Goal: Task Accomplishment & Management: Manage account settings

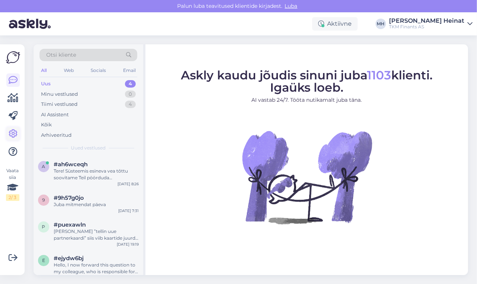
click at [10, 140] on link at bounding box center [12, 133] width 13 height 13
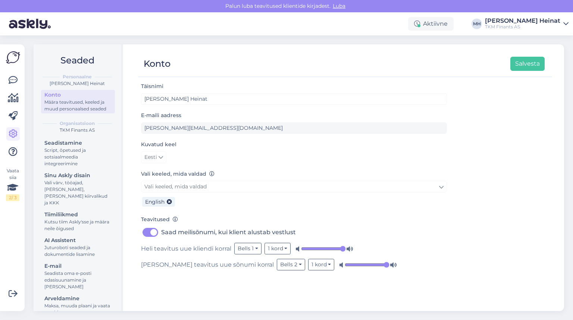
click at [61, 237] on div "AI Assistent" at bounding box center [77, 240] width 67 height 8
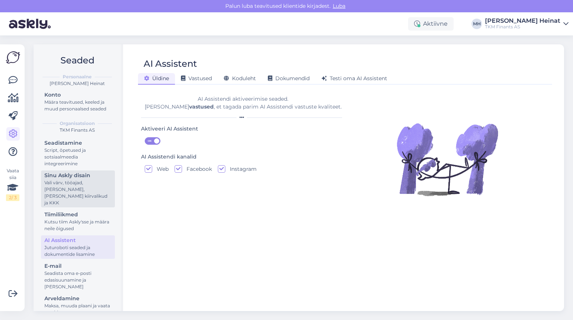
click at [57, 174] on div "Sinu Askly disain" at bounding box center [77, 175] width 67 height 8
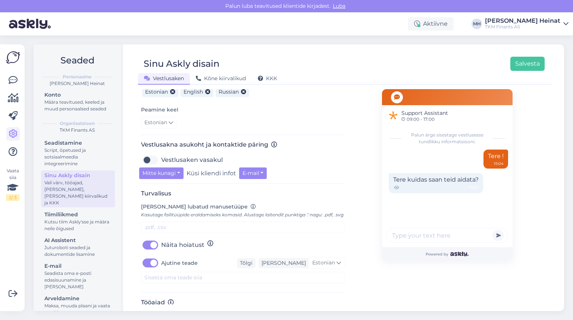
scroll to position [239, 0]
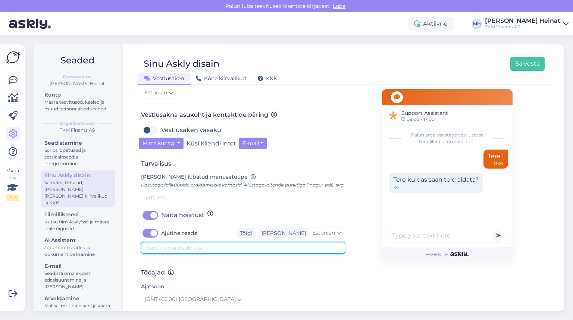
click at [166, 250] on textarea at bounding box center [243, 248] width 204 height 12
click at [164, 253] on textarea at bounding box center [243, 248] width 204 height 12
paste textarea "[PERSON_NAME], et hetkel esineb tõrkeid infosüsteemide töös, mis võib mõjutada …"
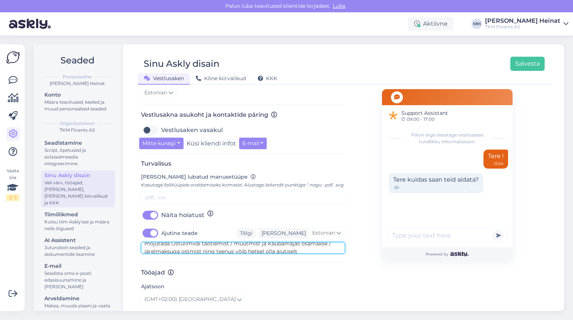
click at [176, 252] on textarea "[PERSON_NAME], et hetkel esineb tõrkeid infosüsteemide töös, mis võib mõjutada …" at bounding box center [243, 248] width 204 height 12
type textarea "[PERSON_NAME], et hetkel esineb tõrkeid infosüsteemide töös, mis võib mõjutada …"
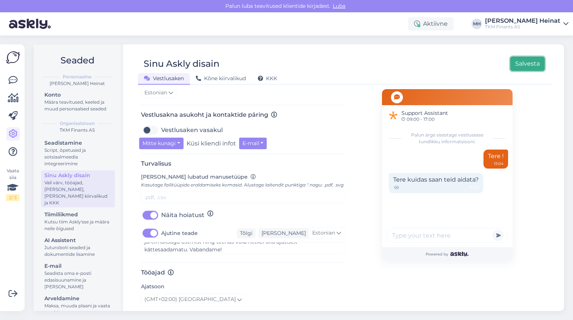
click at [476, 63] on button "Salvesta" at bounding box center [527, 64] width 34 height 14
